Goal: Find specific page/section: Find specific page/section

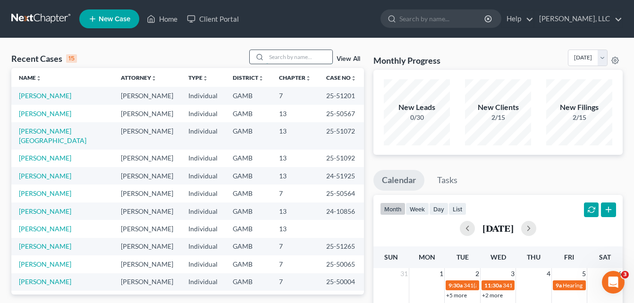
click at [288, 58] on input "search" at bounding box center [299, 57] width 66 height 14
type input "sade"
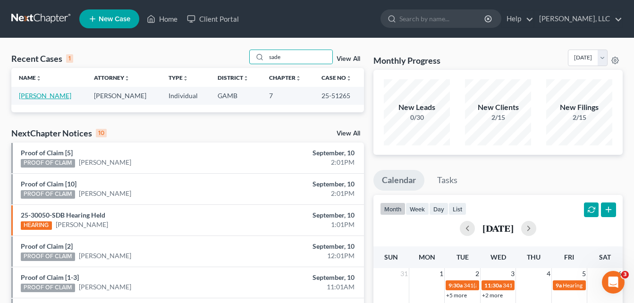
click at [32, 96] on link "[PERSON_NAME]" at bounding box center [45, 96] width 52 height 8
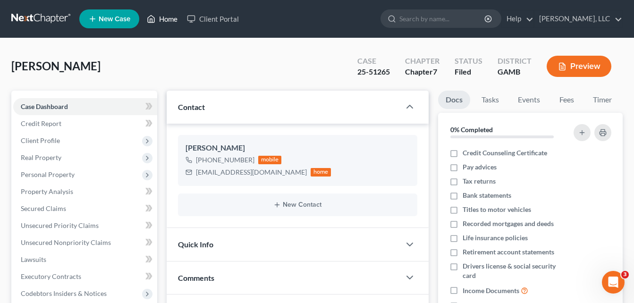
click at [170, 21] on link "Home" at bounding box center [162, 18] width 40 height 17
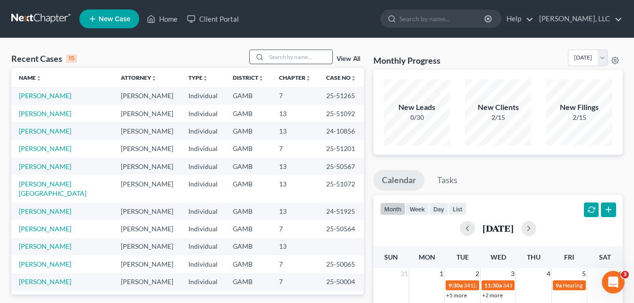
click at [278, 57] on input "search" at bounding box center [299, 57] width 66 height 14
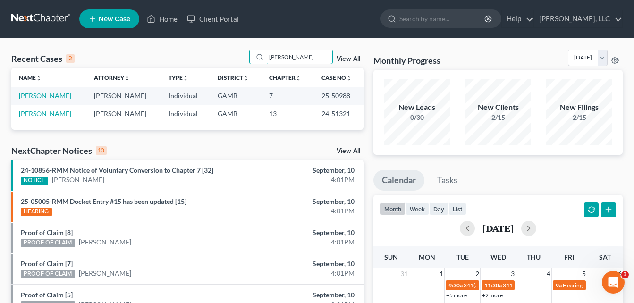
type input "[PERSON_NAME]"
click at [40, 113] on link "[PERSON_NAME]" at bounding box center [45, 114] width 52 height 8
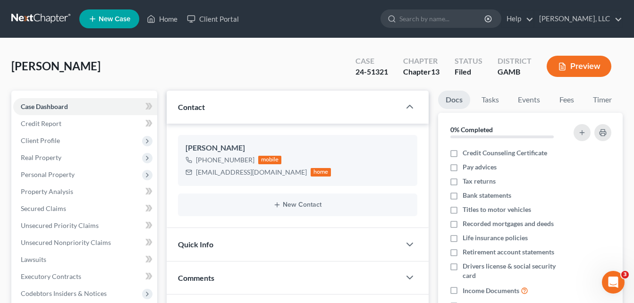
click at [169, 59] on div "[PERSON_NAME] Upgraded Case 24-51321 Chapter Chapter 13 Status [GEOGRAPHIC_DATA…" at bounding box center [316, 70] width 611 height 41
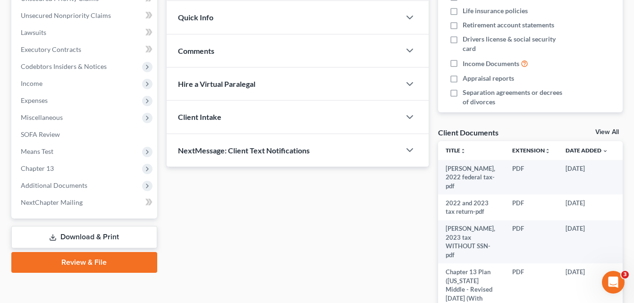
scroll to position [305, 0]
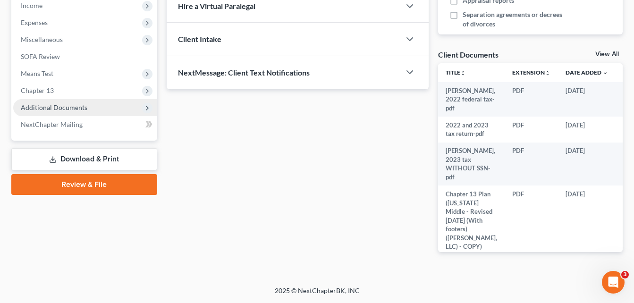
click at [70, 107] on span "Additional Documents" at bounding box center [54, 107] width 67 height 8
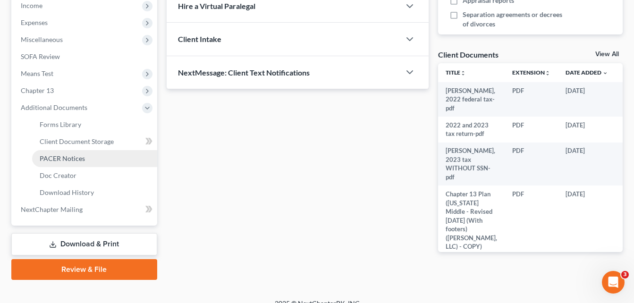
click at [76, 156] on span "PACER Notices" at bounding box center [62, 158] width 45 height 8
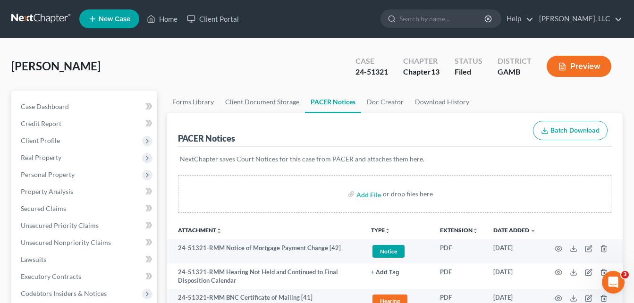
scroll to position [208, 0]
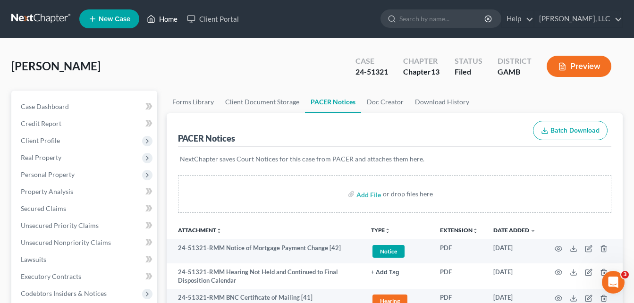
drag, startPoint x: 161, startPoint y: 23, endPoint x: 156, endPoint y: 59, distance: 37.1
click at [161, 23] on link "Home" at bounding box center [162, 18] width 40 height 17
